Goal: Transaction & Acquisition: Purchase product/service

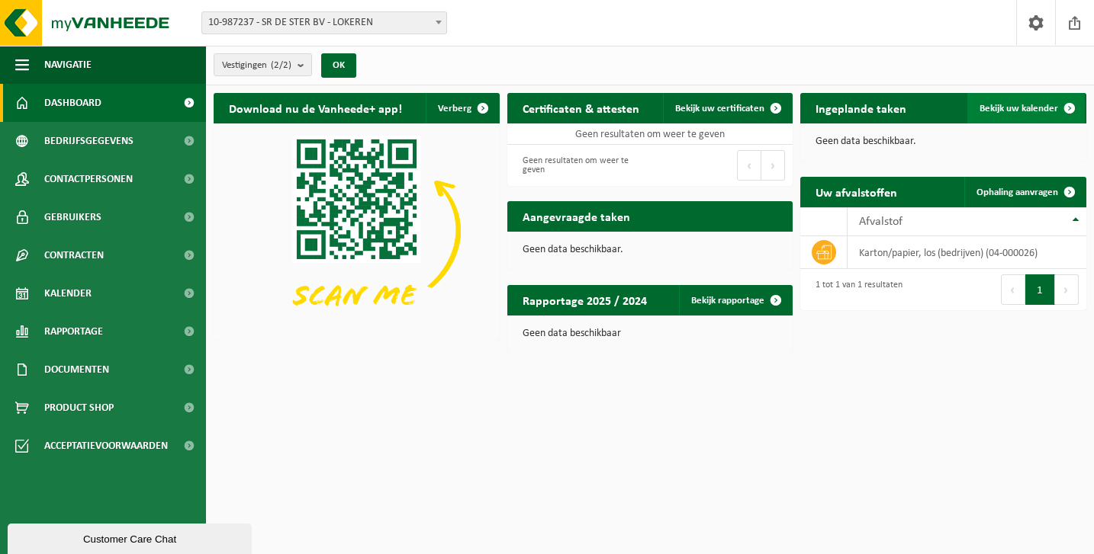
click at [1063, 107] on span at bounding box center [1069, 108] width 31 height 31
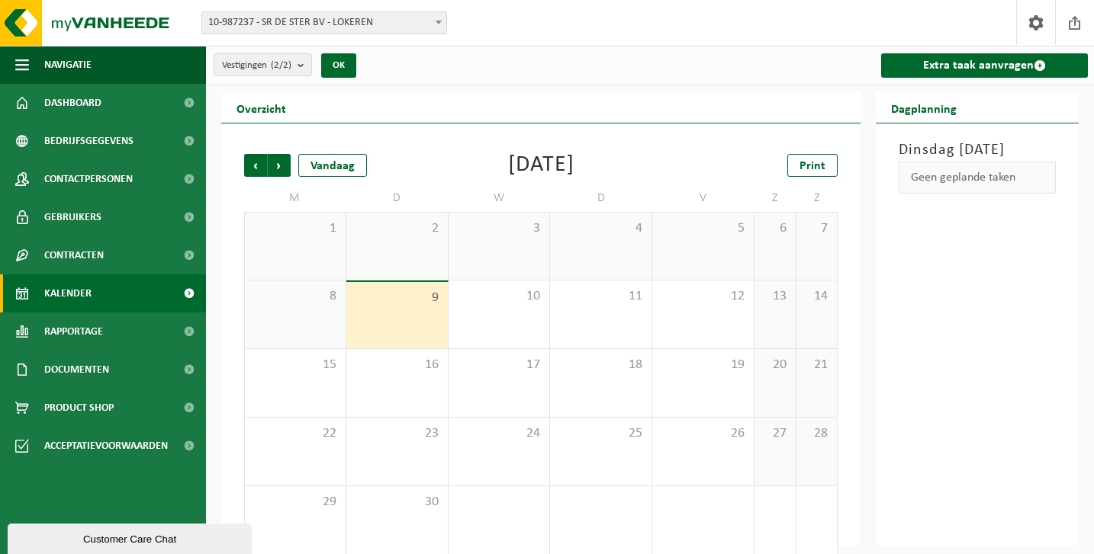
click at [397, 308] on div "9" at bounding box center [396, 315] width 101 height 66
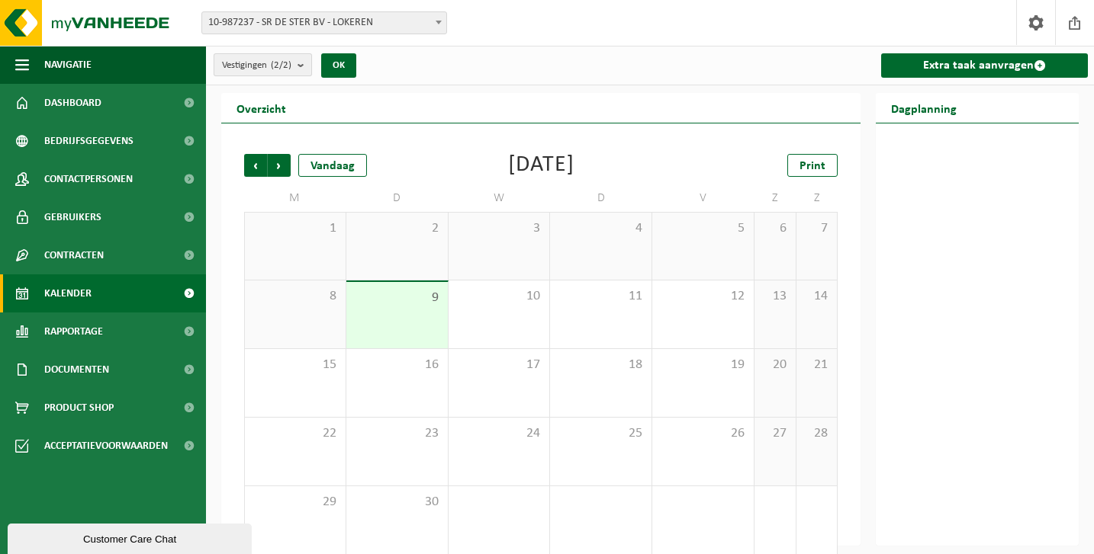
click at [297, 64] on button "Vestigingen (2/2)" at bounding box center [263, 64] width 98 height 23
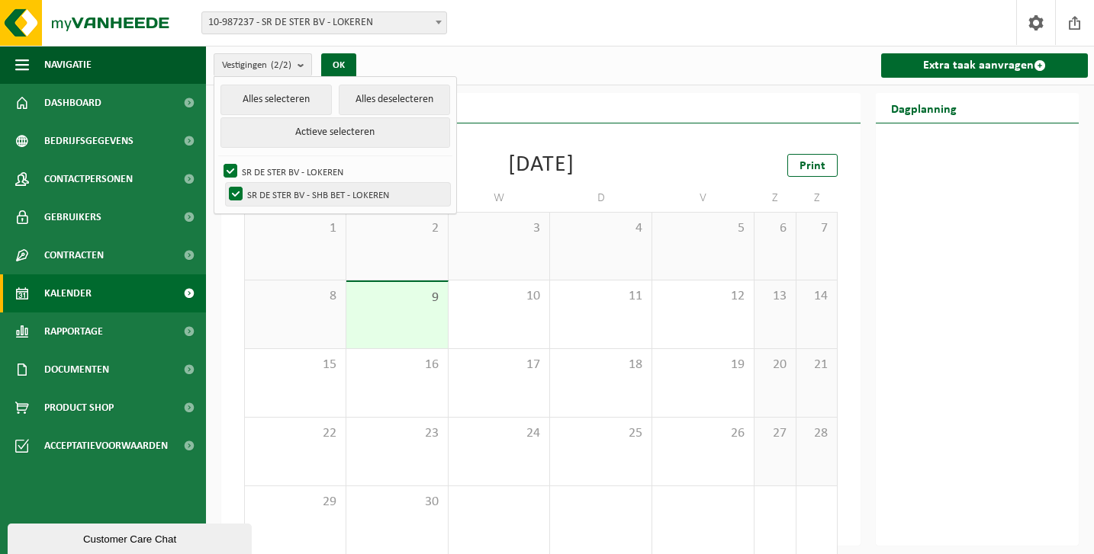
click at [236, 191] on label "SR DE STER BV - SHB BET - LOKEREN" at bounding box center [338, 194] width 224 height 23
click at [223, 183] on input "SR DE STER BV - SHB BET - LOKEREN" at bounding box center [223, 182] width 1 height 1
click at [342, 62] on button "OK" at bounding box center [338, 65] width 35 height 24
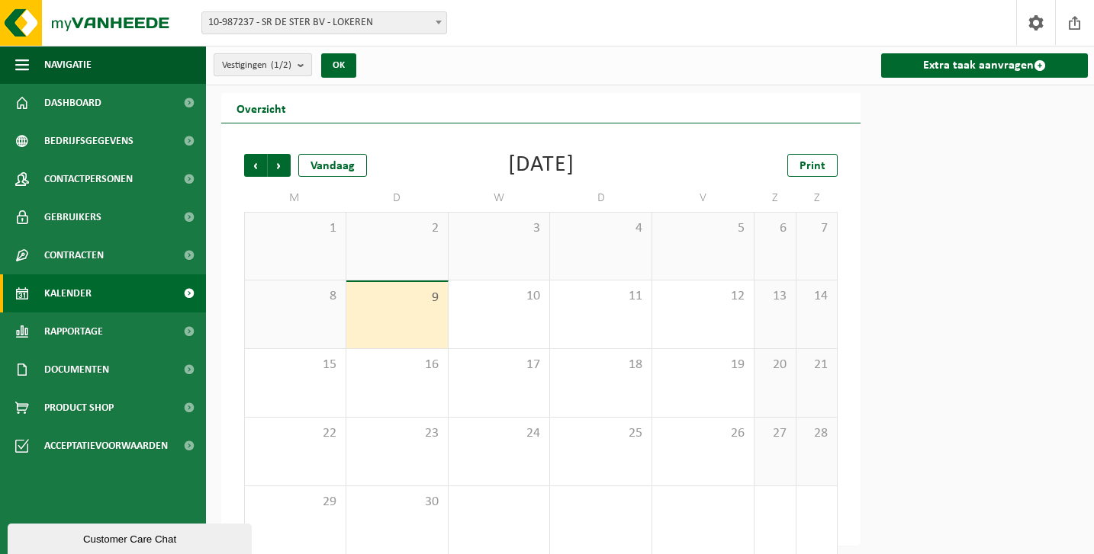
click at [291, 64] on count "(1/2)" at bounding box center [281, 65] width 21 height 10
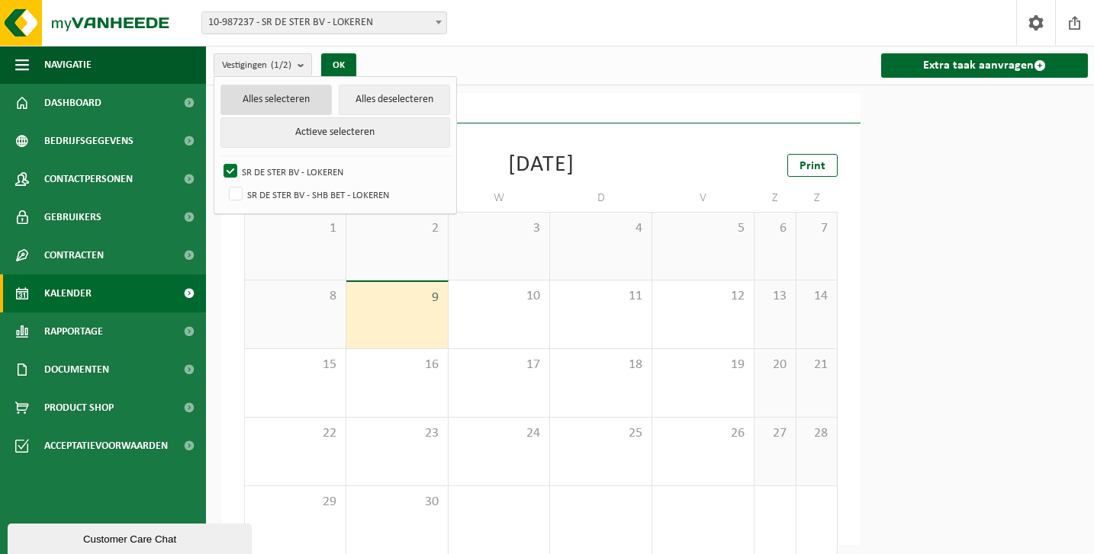
click at [285, 97] on button "Alles selecteren" at bounding box center [275, 100] width 111 height 31
checkbox input "true"
click at [285, 97] on button "Alles selecteren" at bounding box center [275, 100] width 111 height 31
click at [386, 95] on button "Alles deselecteren" at bounding box center [394, 100] width 111 height 31
checkbox input "false"
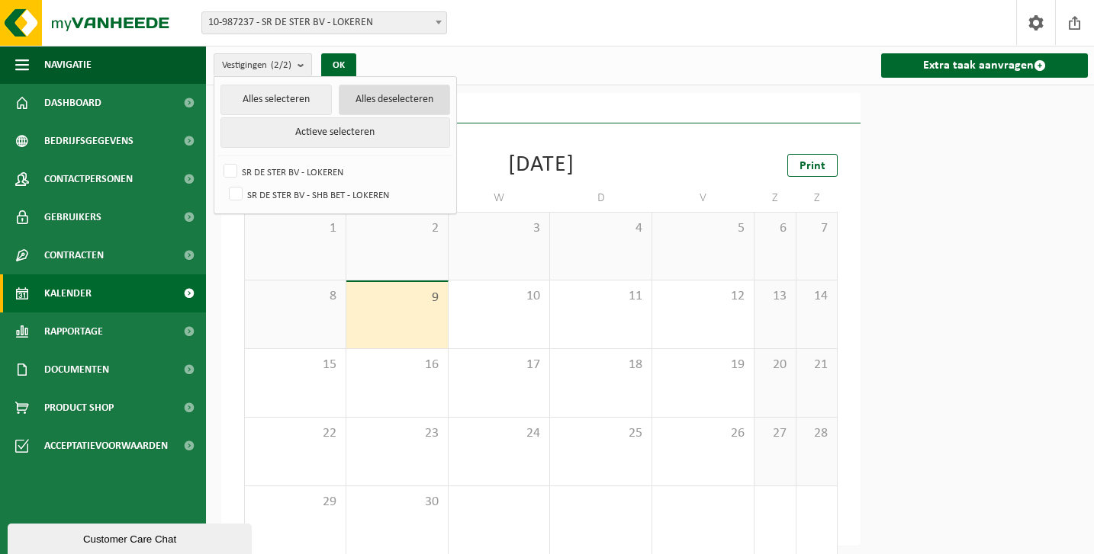
checkbox input "false"
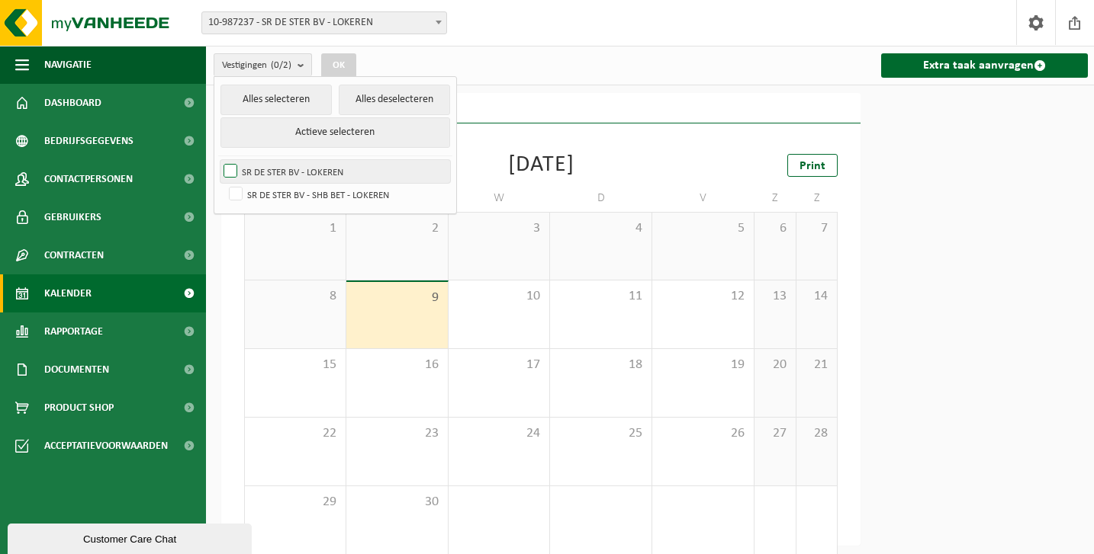
click at [228, 168] on label "SR DE STER BV - LOKEREN" at bounding box center [335, 171] width 230 height 23
click at [218, 160] on input "SR DE STER BV - LOKEREN" at bounding box center [217, 159] width 1 height 1
checkbox input "true"
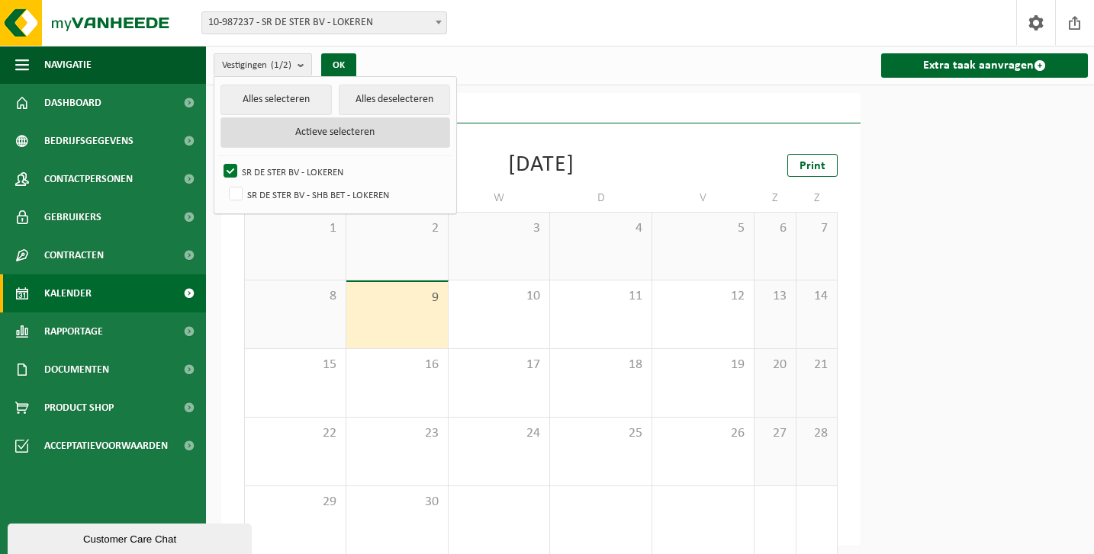
click at [358, 133] on button "Actieve selecteren" at bounding box center [335, 132] width 230 height 31
checkbox input "true"
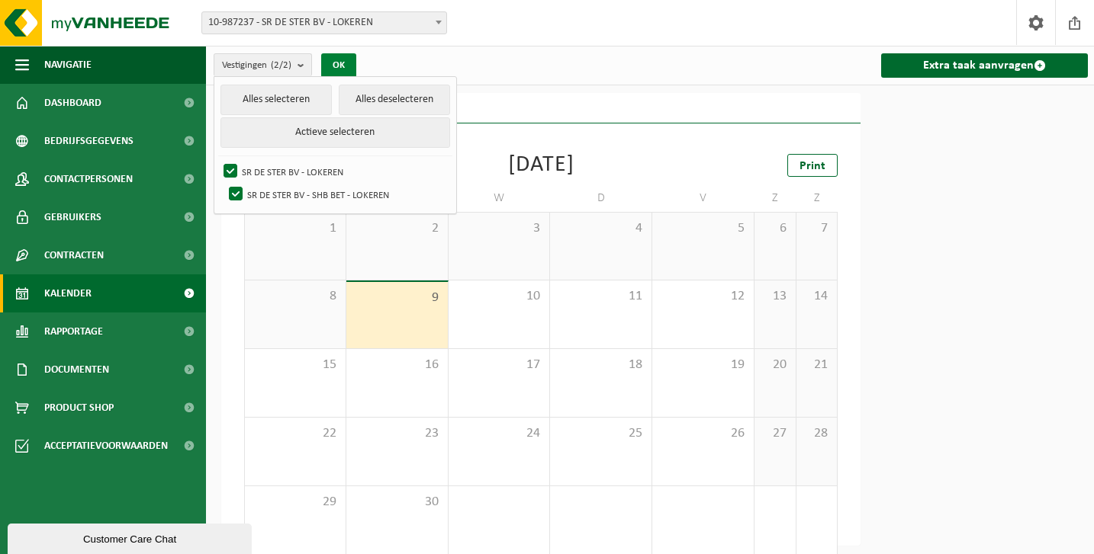
click at [345, 68] on button "OK" at bounding box center [338, 65] width 35 height 24
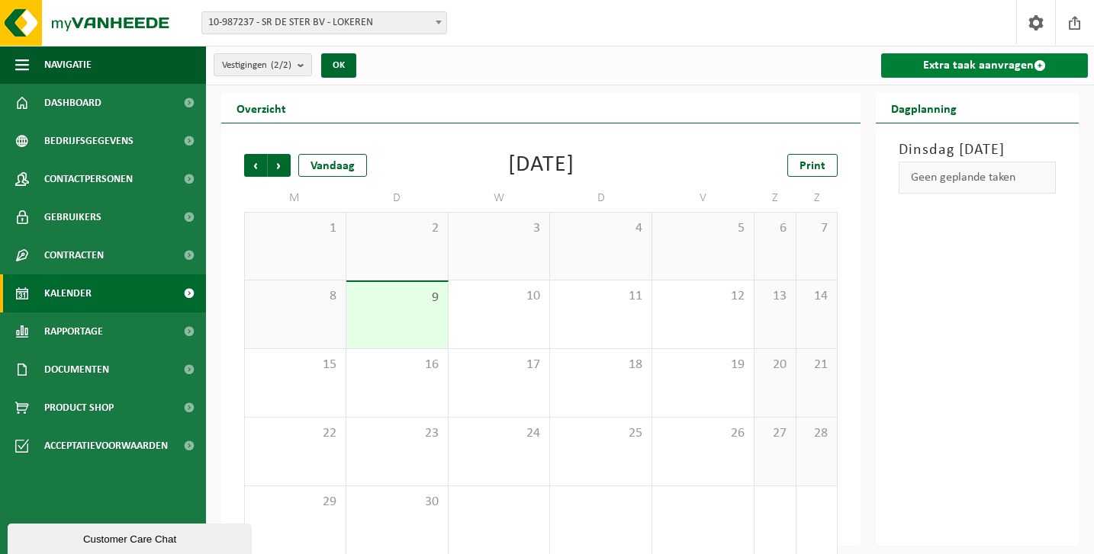
click at [966, 62] on link "Extra taak aanvragen" at bounding box center [984, 65] width 207 height 24
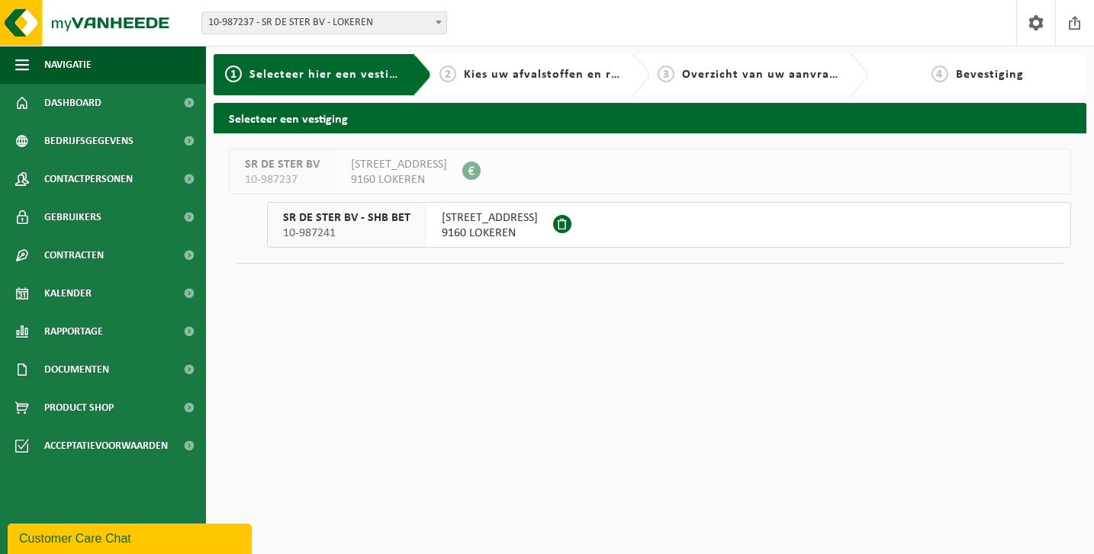
click at [284, 176] on span "10-987237" at bounding box center [282, 179] width 75 height 15
click at [378, 226] on span "10-987241" at bounding box center [346, 233] width 127 height 15
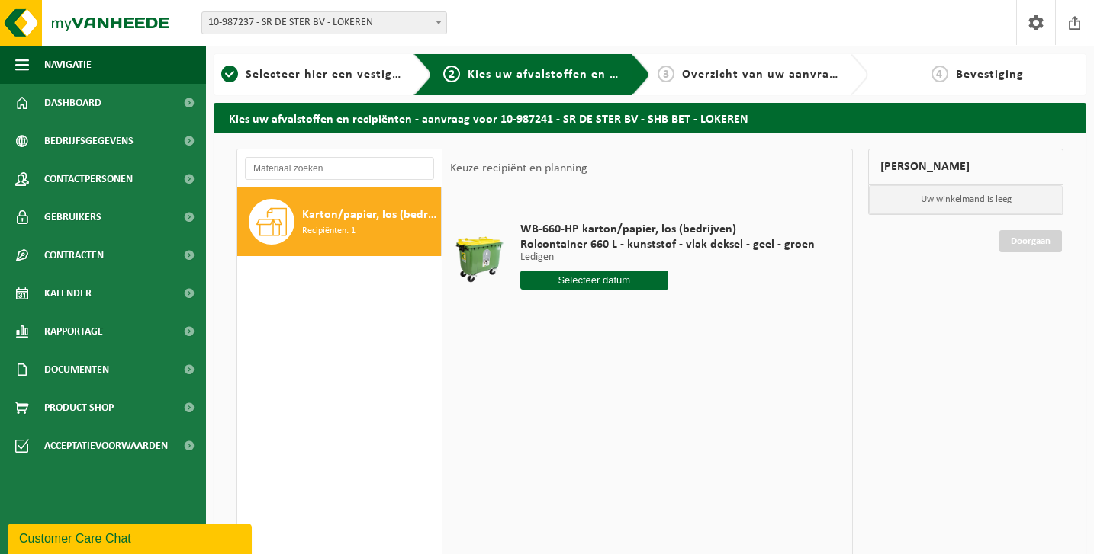
click at [914, 185] on div "Mijn winkelmand" at bounding box center [965, 167] width 195 height 37
click at [952, 200] on p "Uw winkelmand is leeg" at bounding box center [966, 199] width 194 height 29
click at [925, 161] on div "Mijn winkelmand" at bounding box center [965, 167] width 195 height 37
click at [1035, 243] on link "Doorgaan" at bounding box center [1030, 241] width 63 height 22
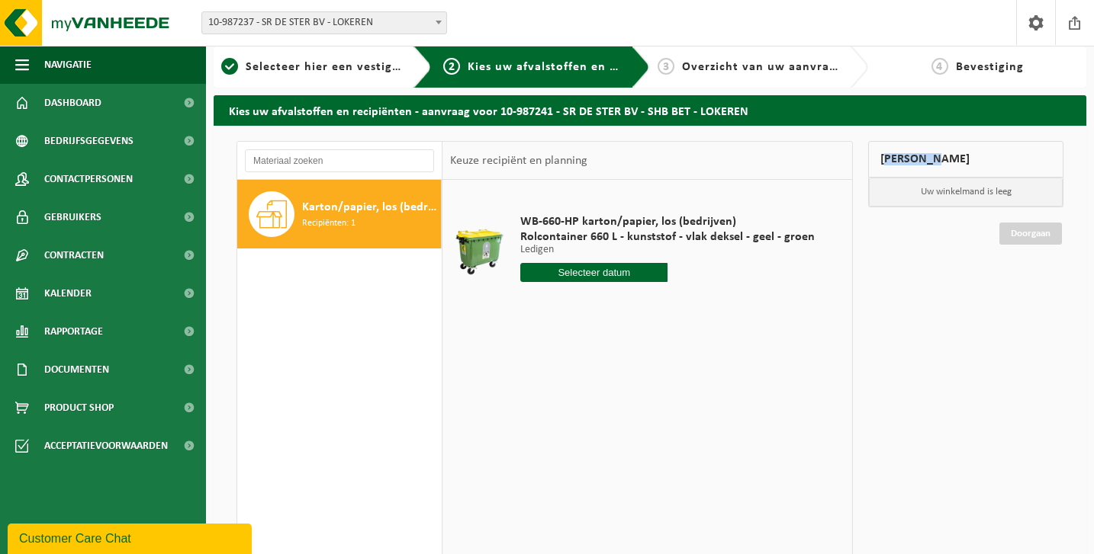
scroll to position [15, 0]
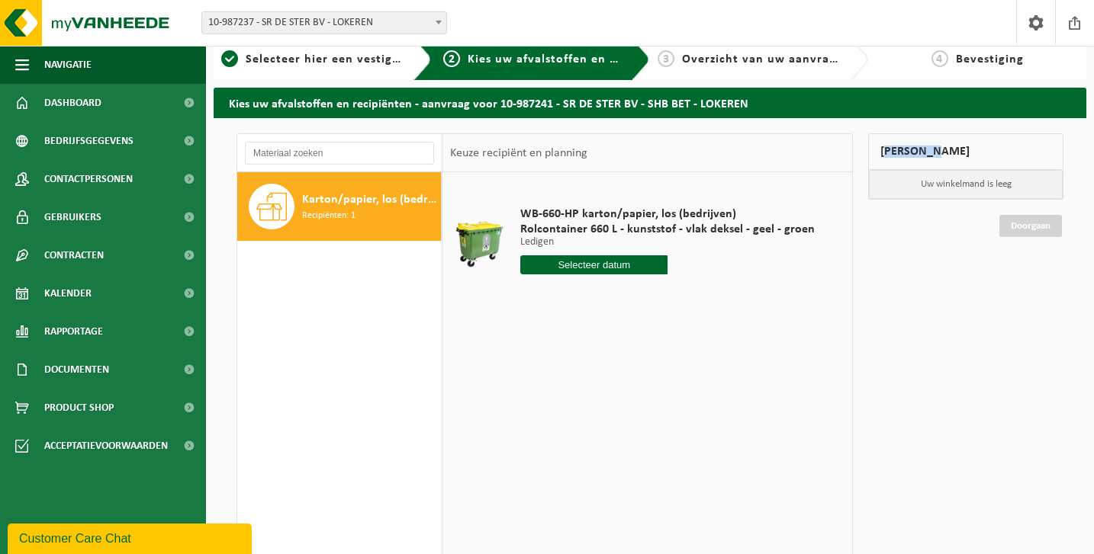
click at [371, 216] on div "Karton/papier, los (bedrijven) Recipiënten: 1" at bounding box center [369, 207] width 135 height 46
click at [582, 261] on input "text" at bounding box center [593, 264] width 147 height 19
click at [584, 267] on input "text" at bounding box center [593, 264] width 147 height 19
click at [562, 398] on div "16" at bounding box center [561, 400] width 27 height 24
type input "Van 2025-09-16"
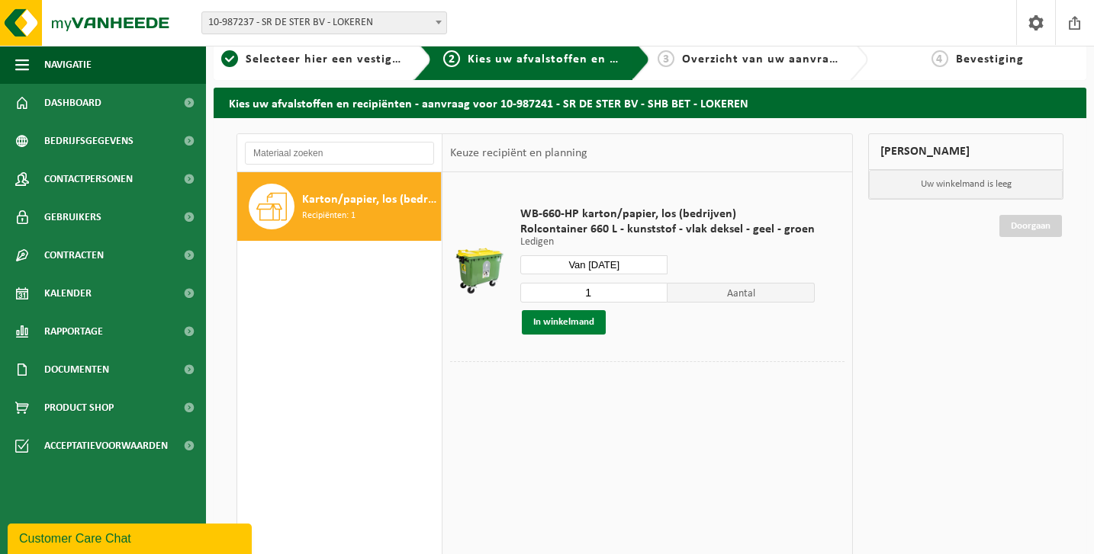
click at [564, 323] on button "In winkelmand" at bounding box center [564, 322] width 84 height 24
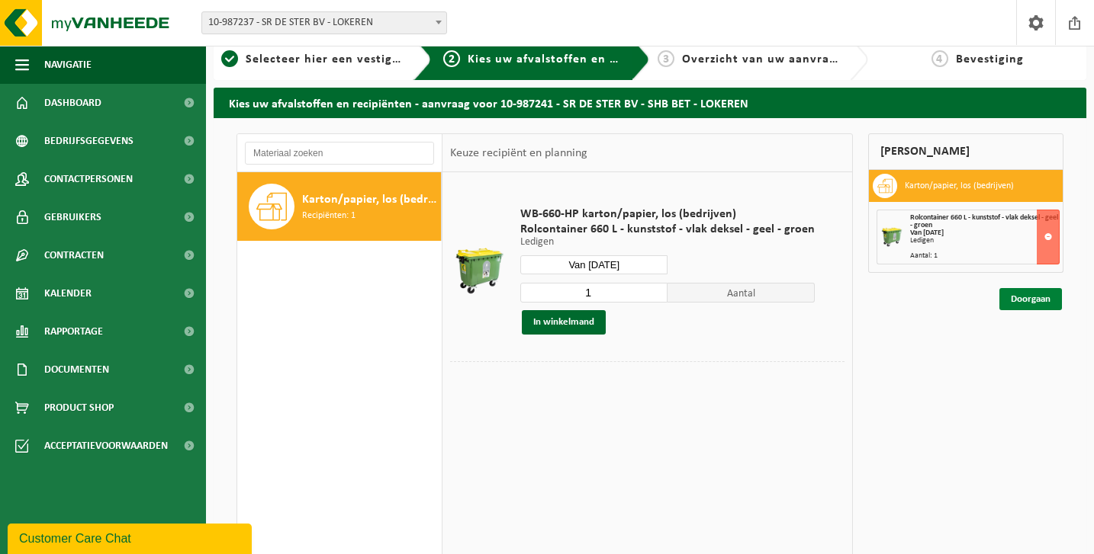
click at [1028, 296] on link "Doorgaan" at bounding box center [1030, 299] width 63 height 22
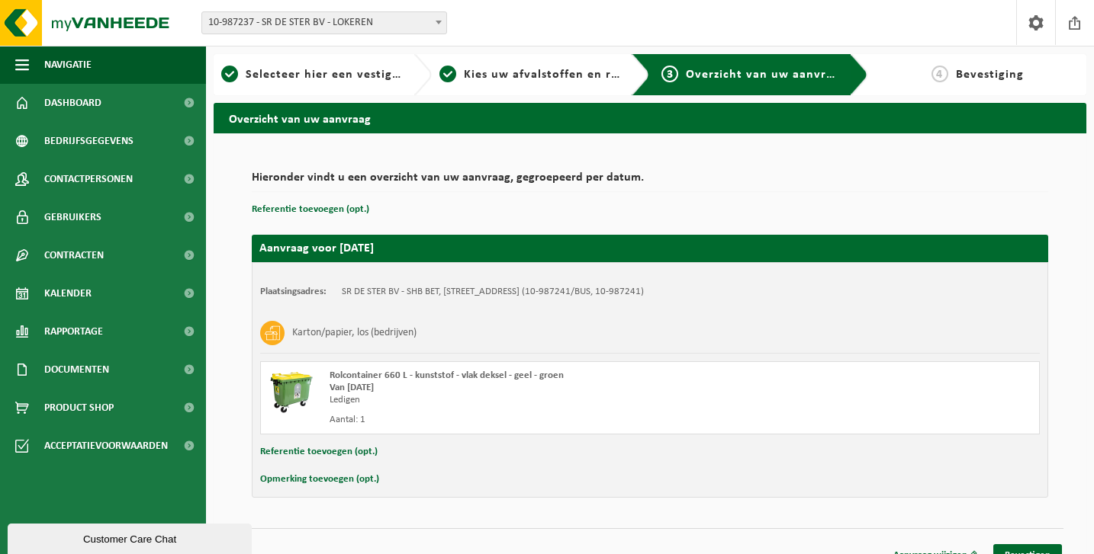
scroll to position [21, 0]
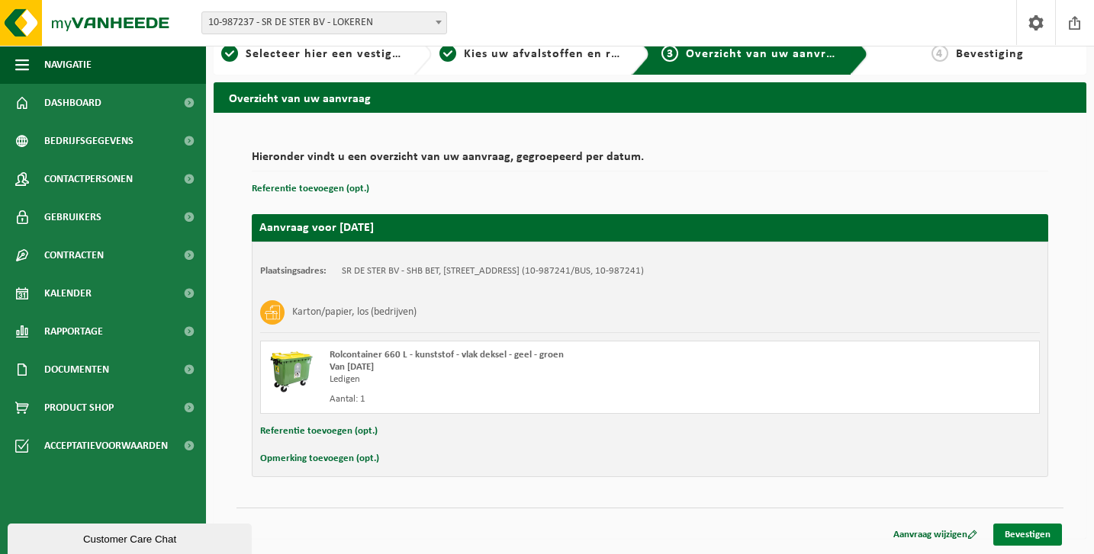
click at [1030, 535] on link "Bevestigen" at bounding box center [1027, 535] width 69 height 22
